Goal: Task Accomplishment & Management: Manage account settings

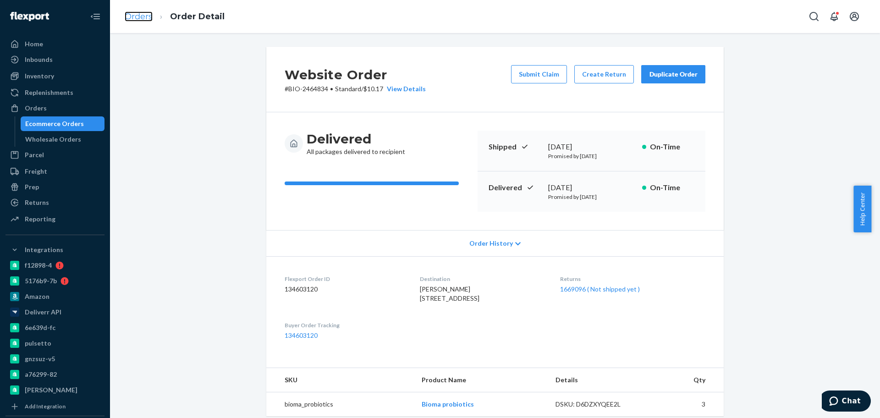
click at [152, 16] on link "Orders" at bounding box center [139, 16] width 28 height 10
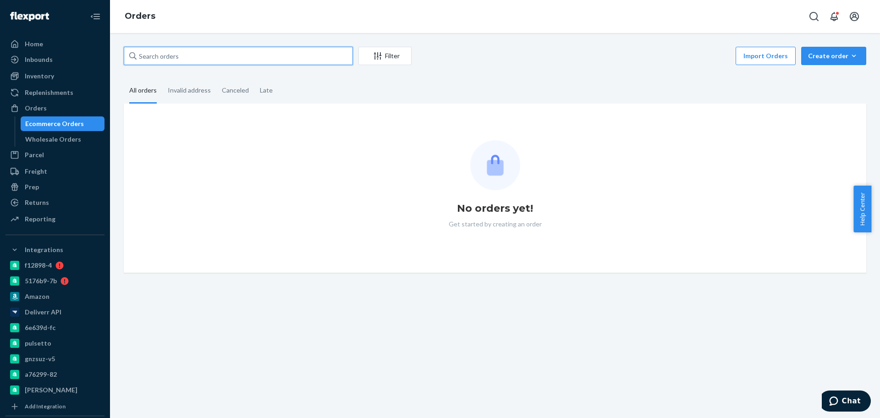
click at [203, 58] on input "text" at bounding box center [238, 56] width 229 height 18
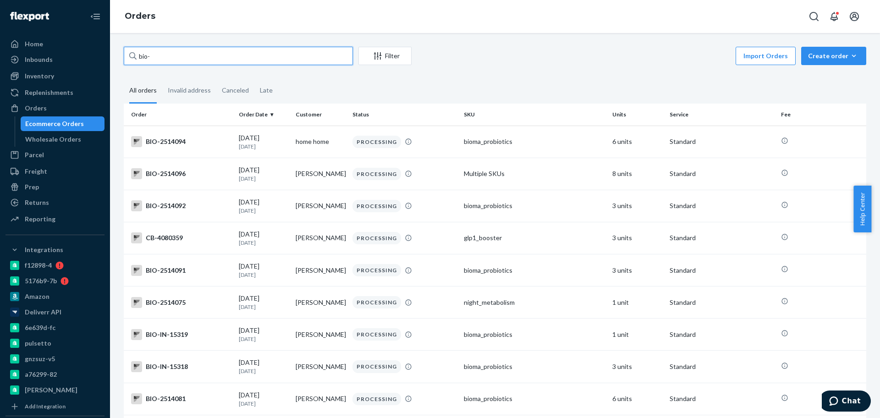
paste input "2513935"
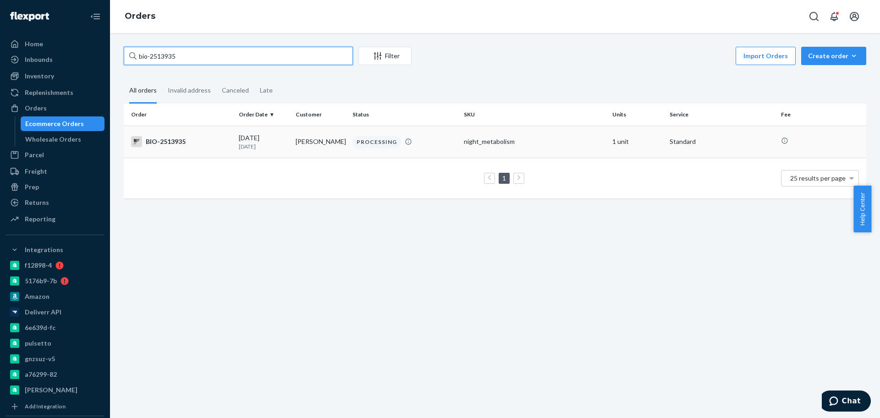
type input "bio-2513935"
click at [190, 142] on div "BIO-2513935" at bounding box center [181, 141] width 100 height 11
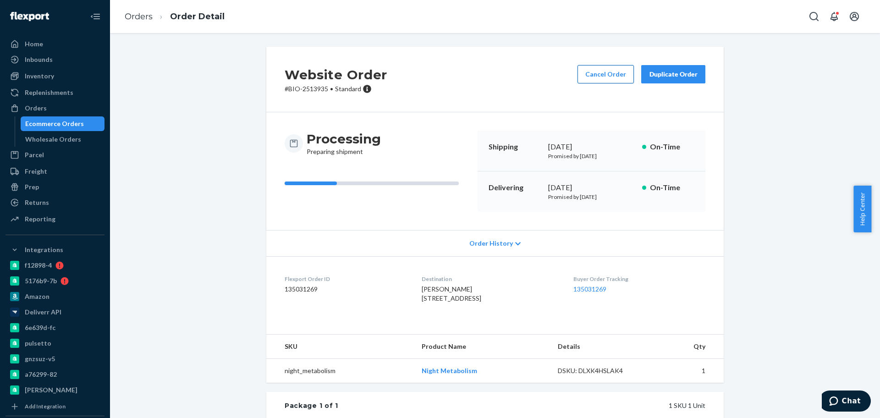
click at [611, 70] on button "Cancel Order" at bounding box center [605, 74] width 56 height 18
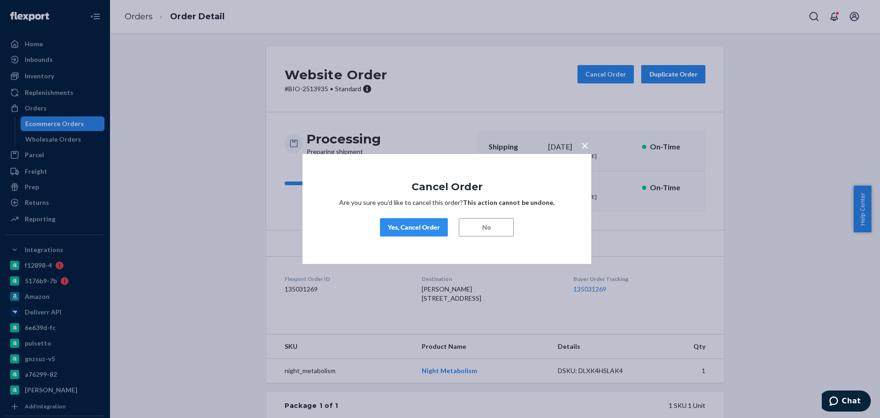
click at [435, 224] on div "Yes, Cancel Order" at bounding box center [414, 227] width 52 height 9
